Goal: Task Accomplishment & Management: Complete application form

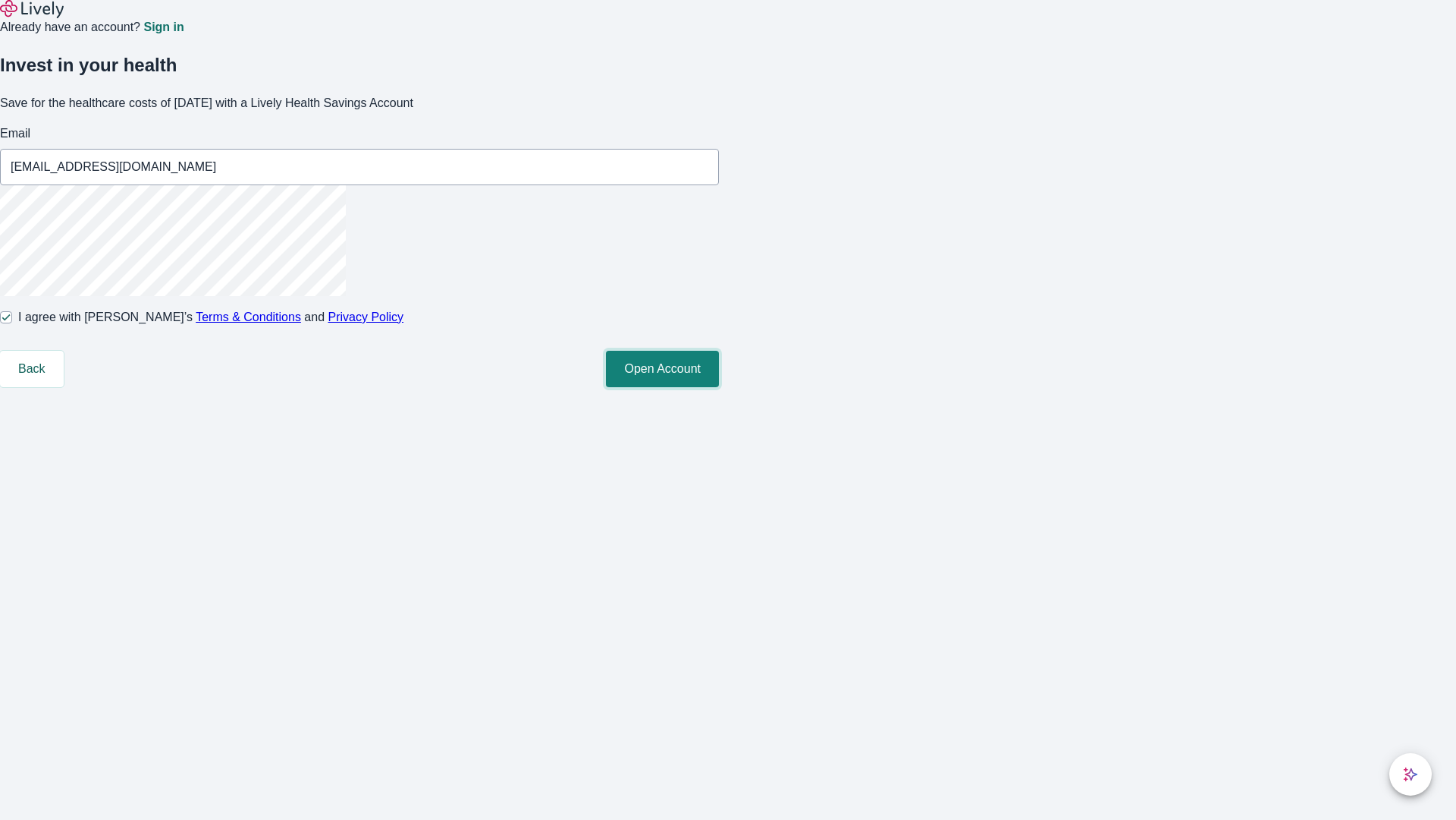
click at [719, 387] on button "Open Account" at bounding box center [662, 369] width 113 height 37
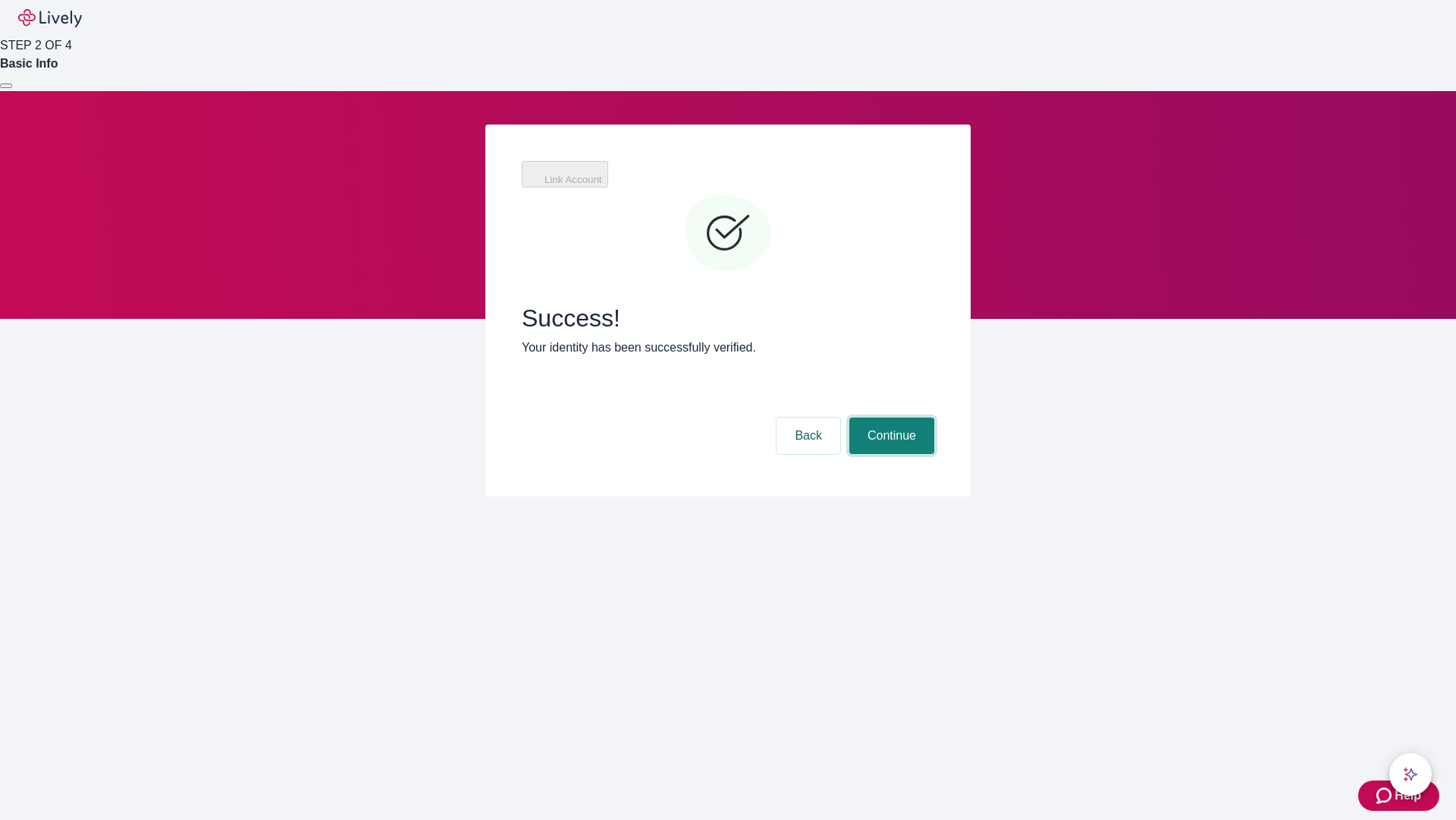
click at [889, 417] on button "Continue" at bounding box center [891, 435] width 85 height 37
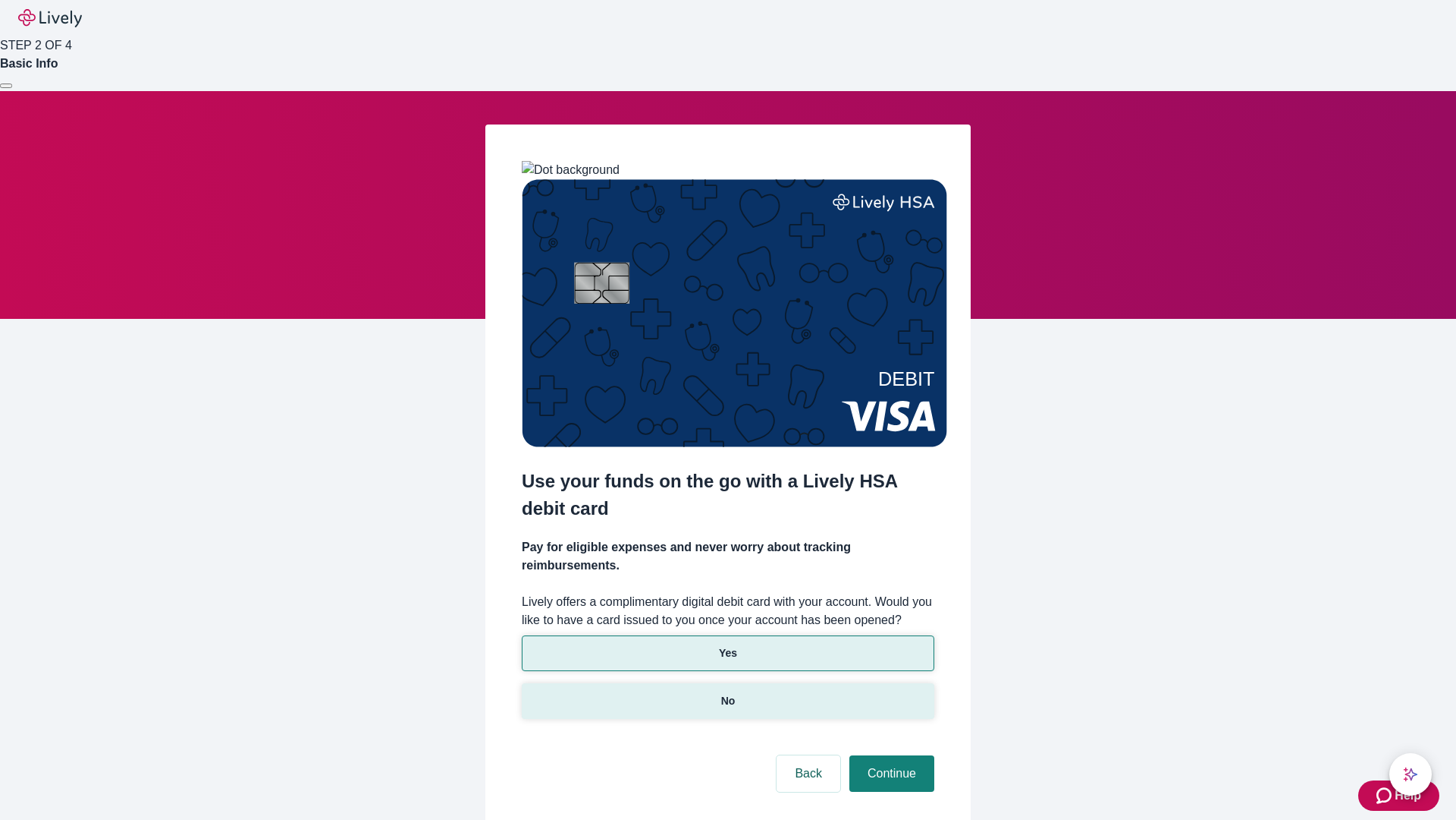
click at [727, 692] on p "No" at bounding box center [728, 700] width 14 height 16
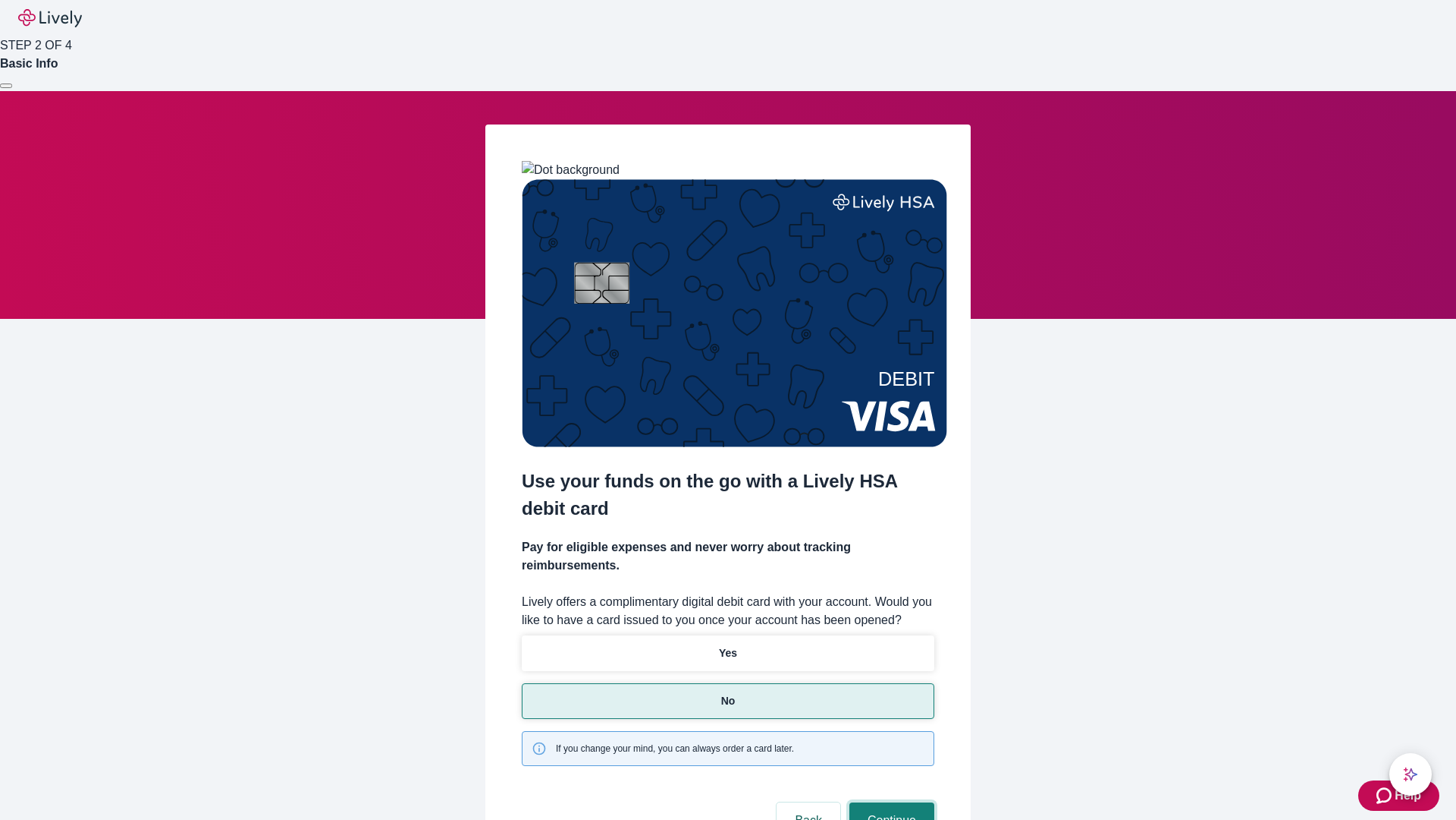
click at [889, 802] on button "Continue" at bounding box center [891, 820] width 85 height 37
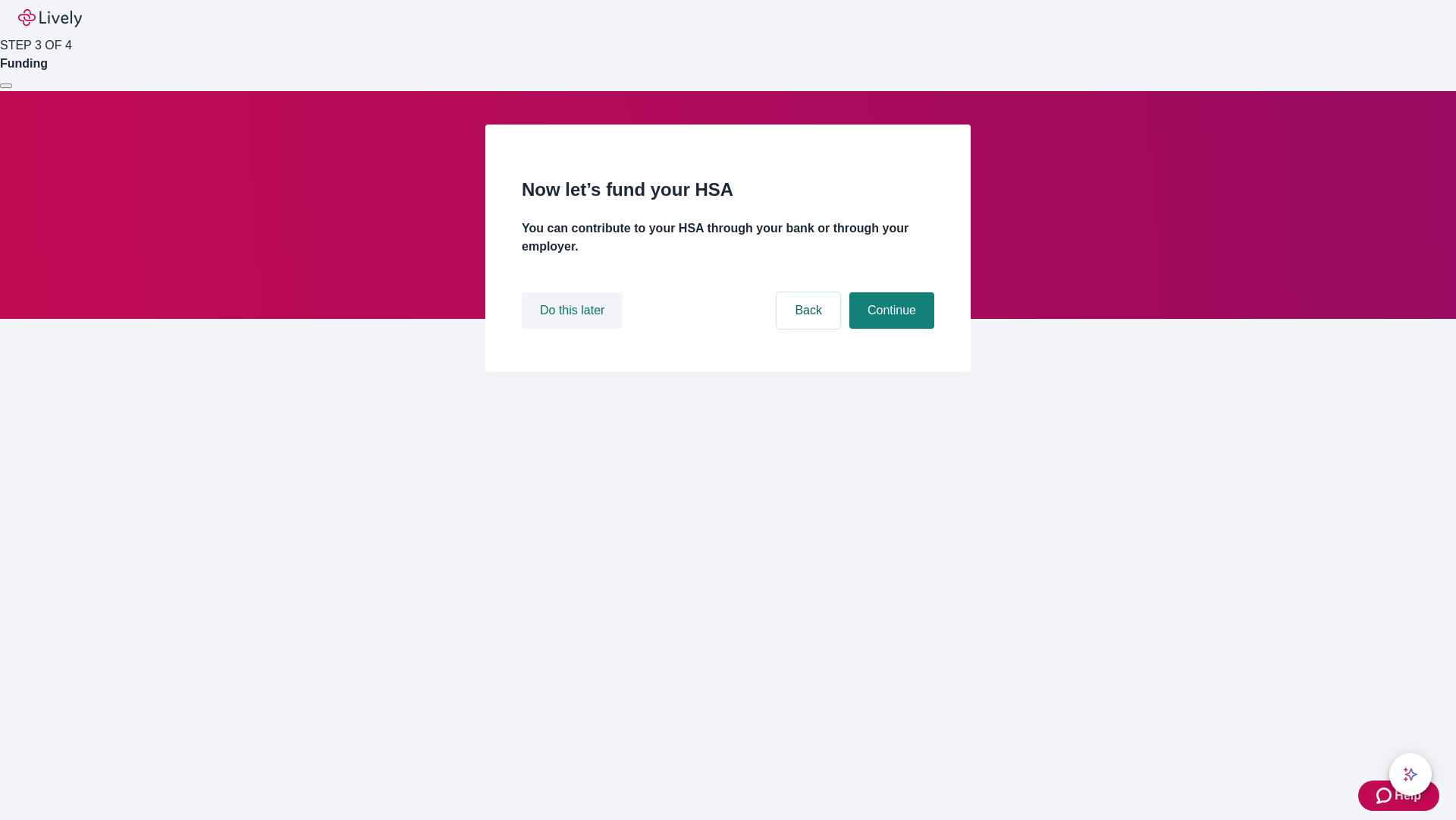
click at [575, 329] on button "Do this later" at bounding box center [572, 310] width 101 height 37
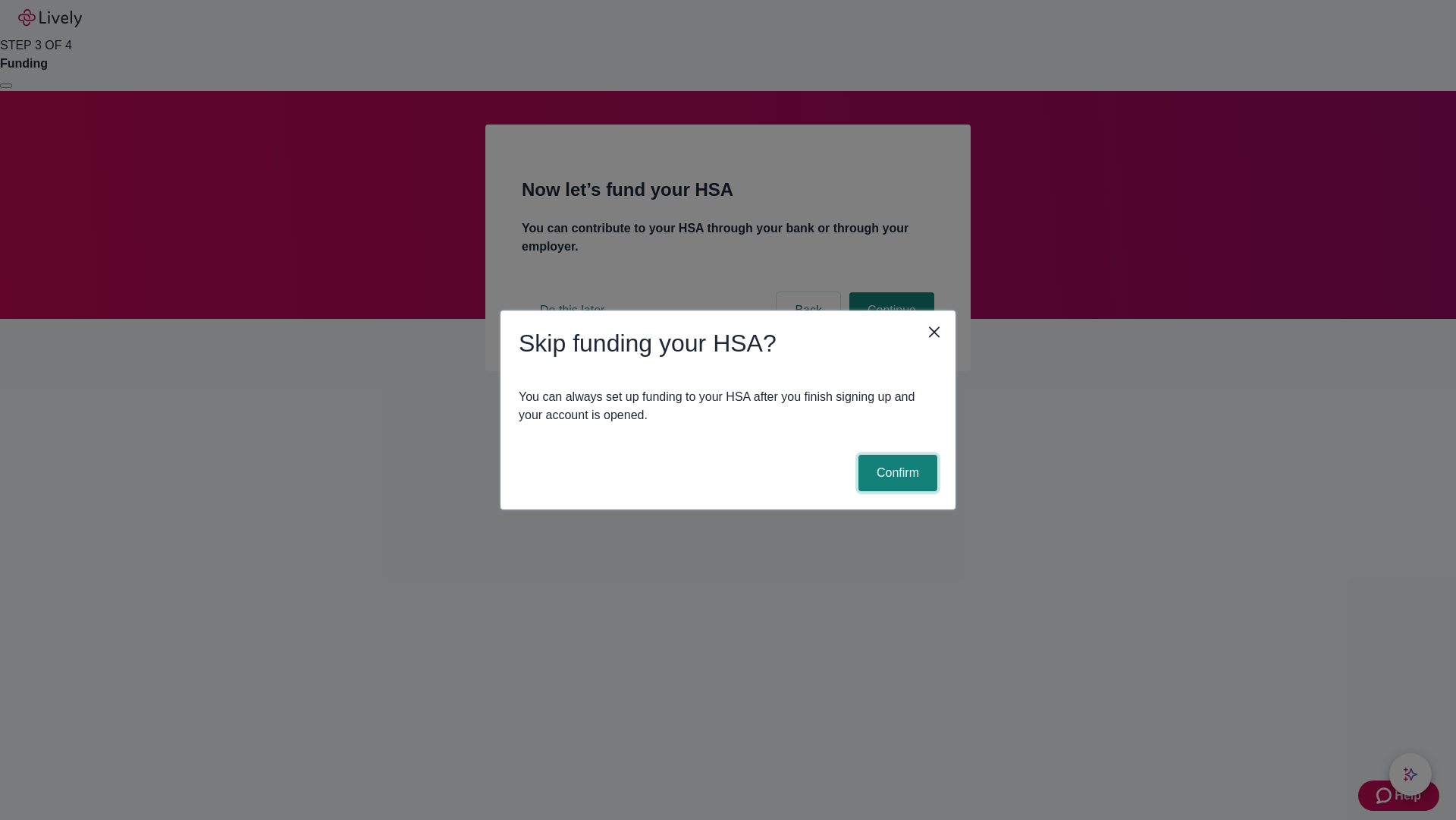
click at [896, 473] on button "Confirm" at bounding box center [897, 472] width 79 height 37
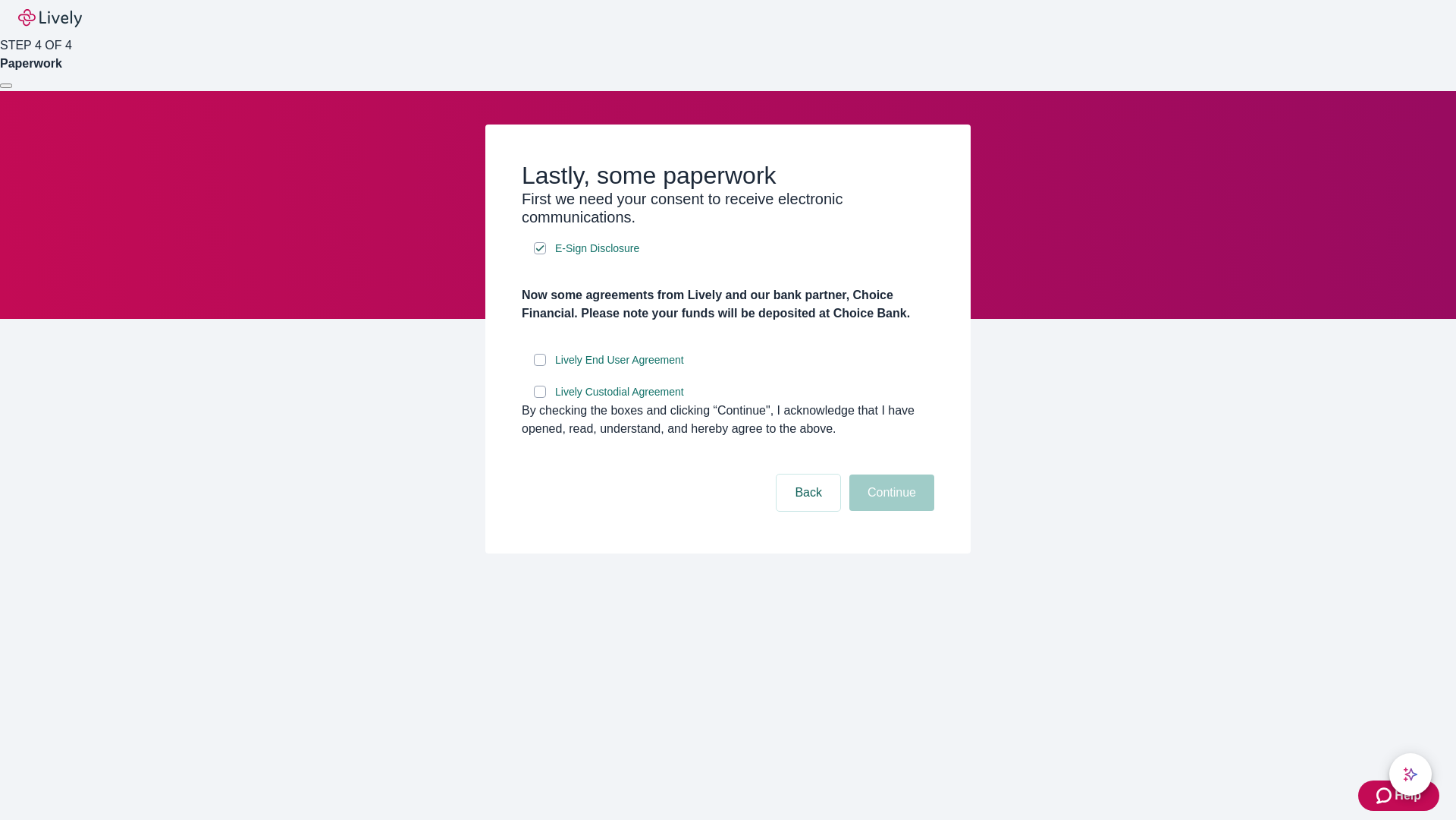
click at [540, 366] on input "Lively End User Agreement" at bounding box center [540, 360] width 12 height 12
checkbox input "true"
click at [540, 398] on input "Lively Custodial Agreement" at bounding box center [540, 392] width 12 height 12
checkbox input "true"
click at [889, 511] on button "Continue" at bounding box center [891, 492] width 85 height 37
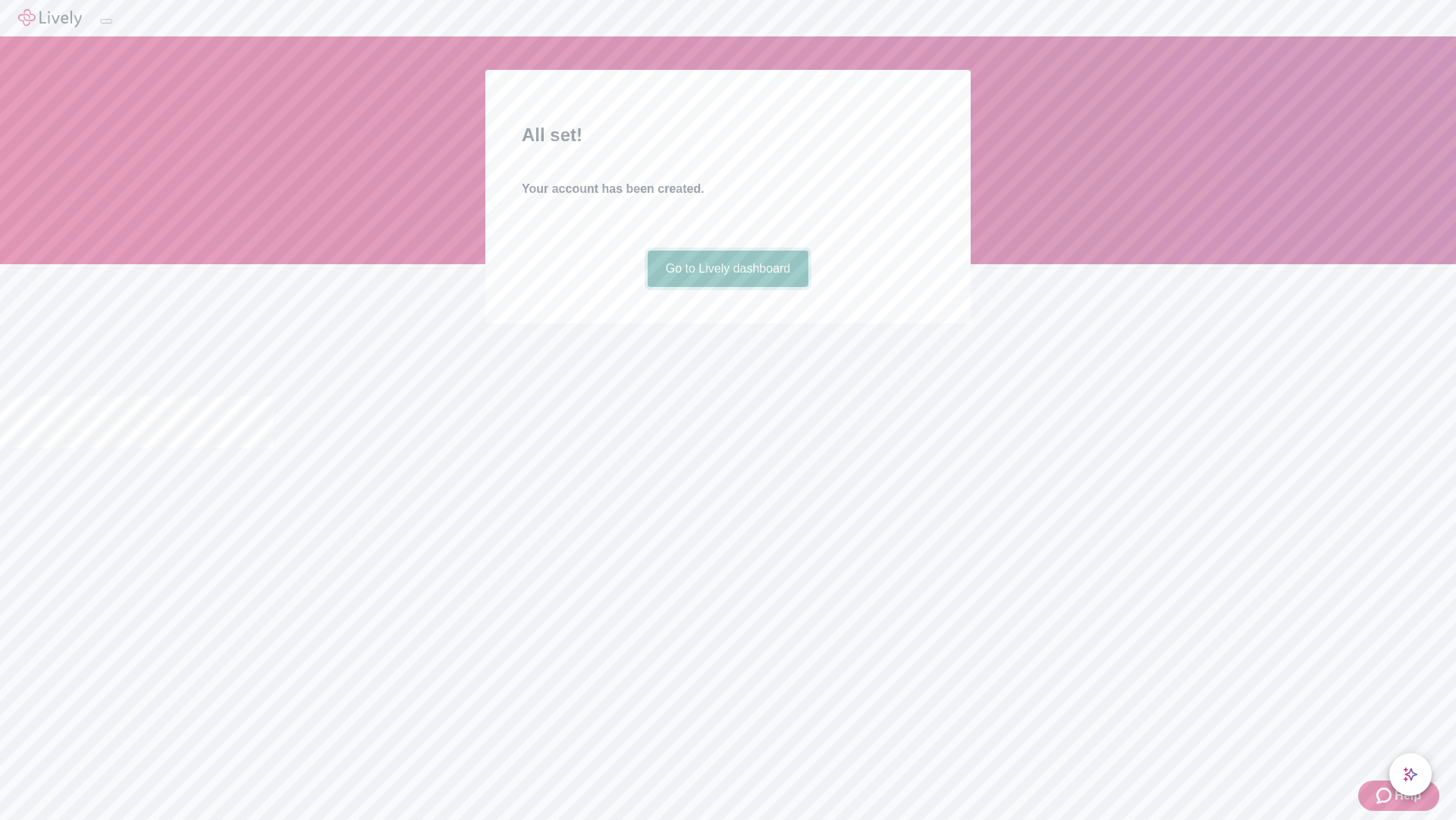
click at [727, 287] on link "Go to Lively dashboard" at bounding box center [729, 268] width 161 height 37
